Goal: Find contact information: Find contact information

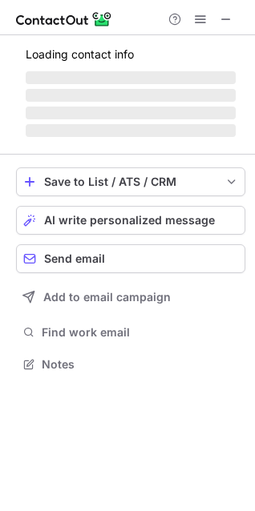
scroll to position [374, 255]
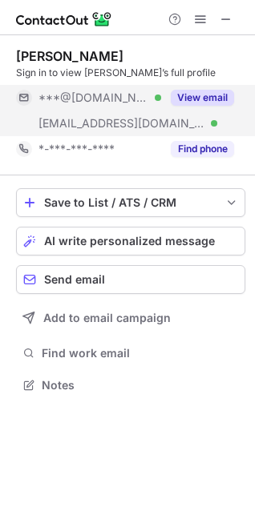
click at [203, 101] on button "View email" at bounding box center [202, 98] width 63 height 16
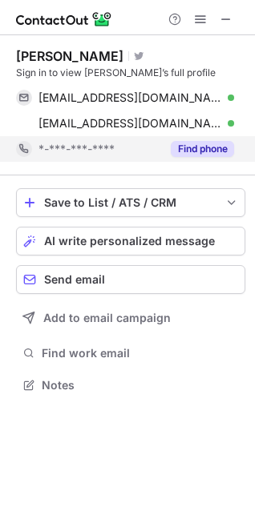
click at [212, 149] on button "Find phone" at bounding box center [202, 149] width 63 height 16
